Goal: Navigation & Orientation: Find specific page/section

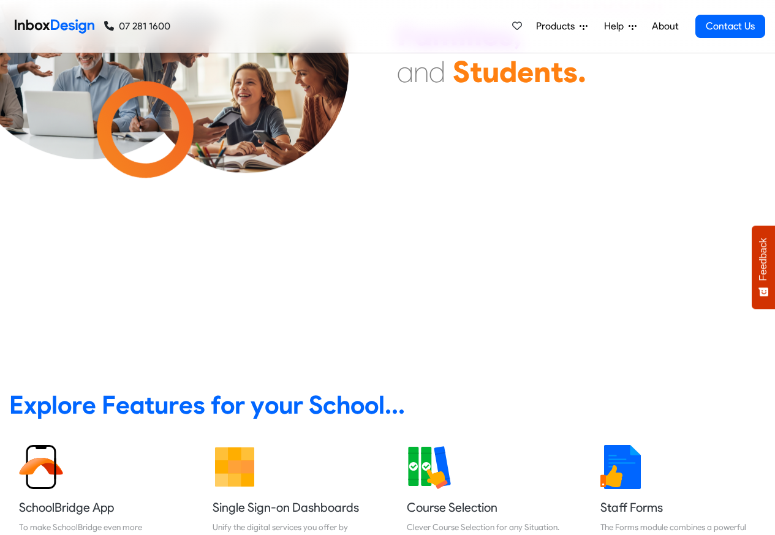
scroll to position [147, 0]
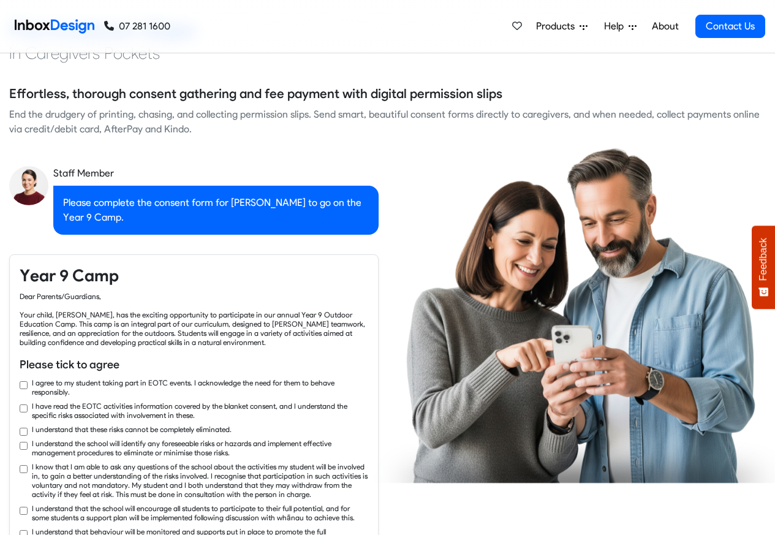
checkbox input "true"
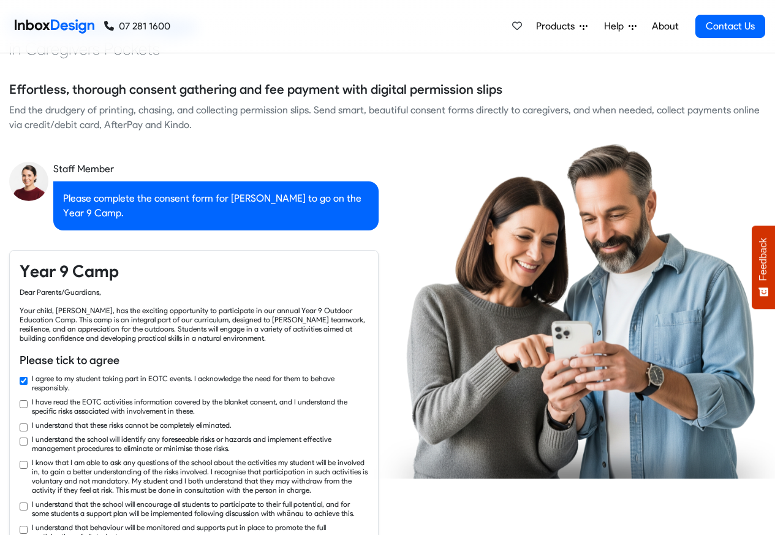
checkbox input "true"
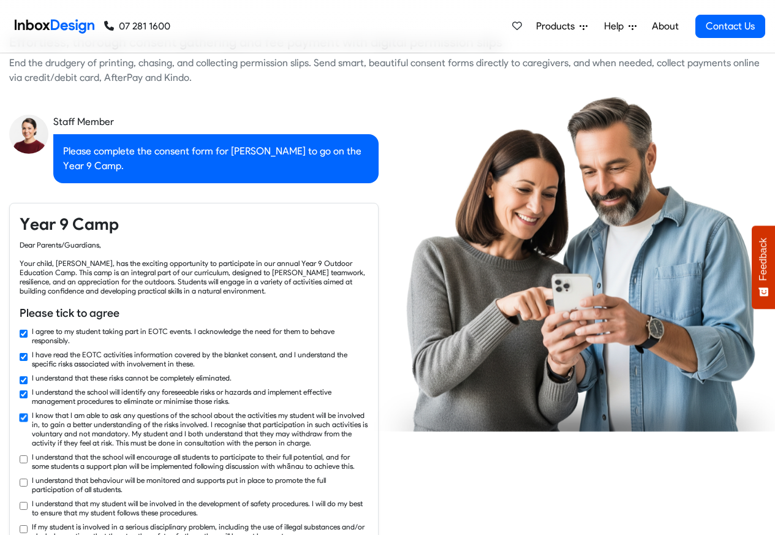
checkbox input "true"
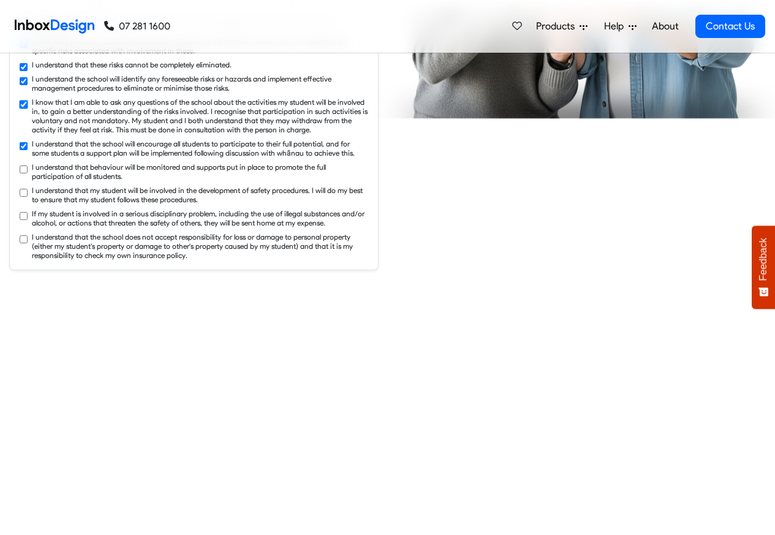
checkbox input "true"
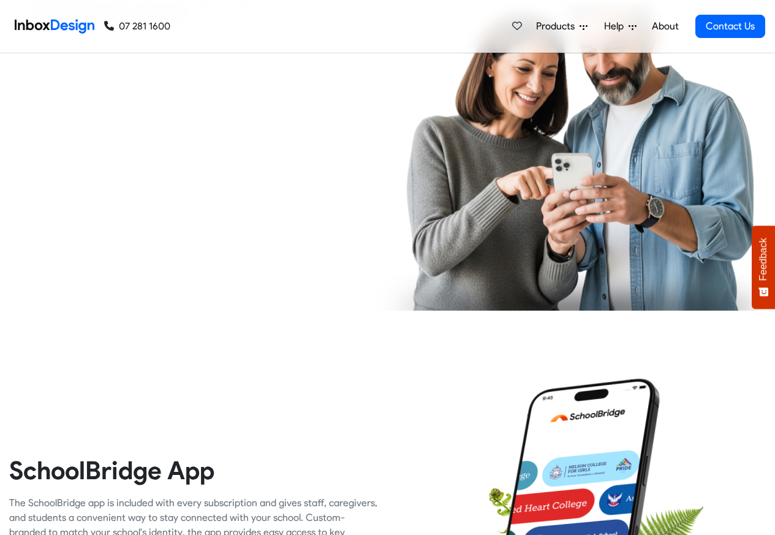
checkbox input "true"
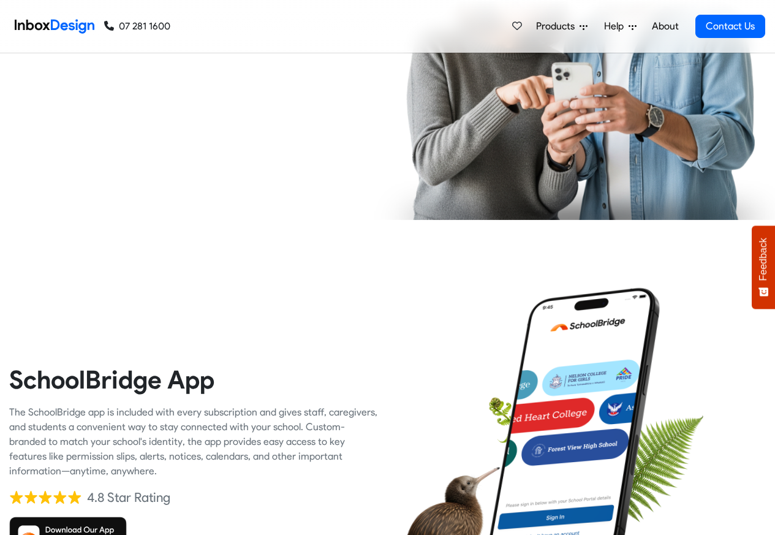
checkbox input "true"
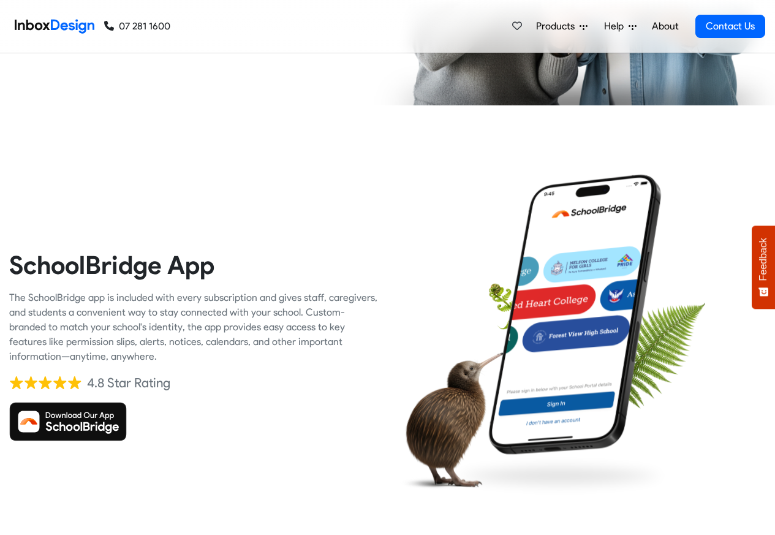
checkbox input "true"
